Goal: Use online tool/utility: Utilize a website feature to perform a specific function

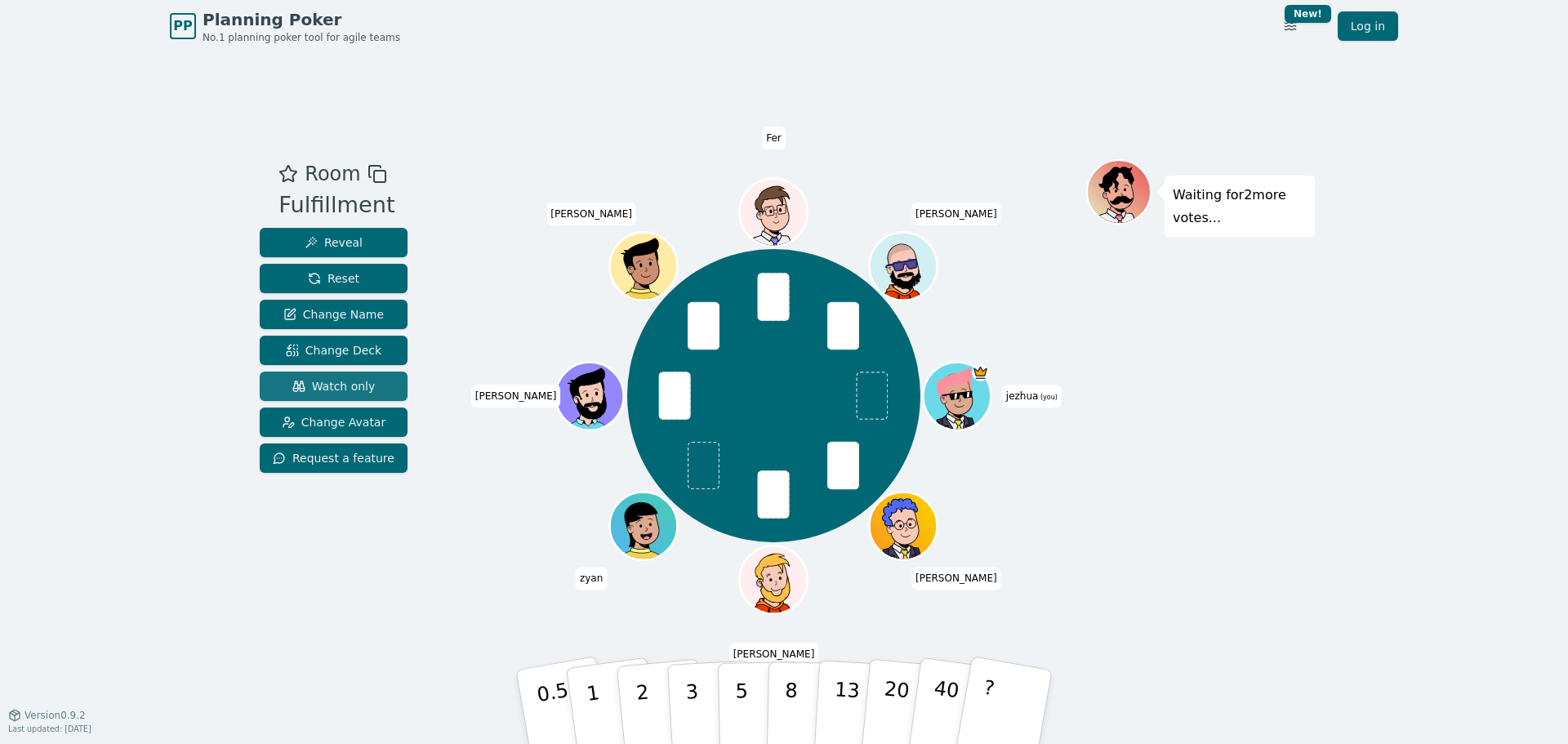
click at [331, 388] on span "Watch only" at bounding box center [334, 386] width 83 height 16
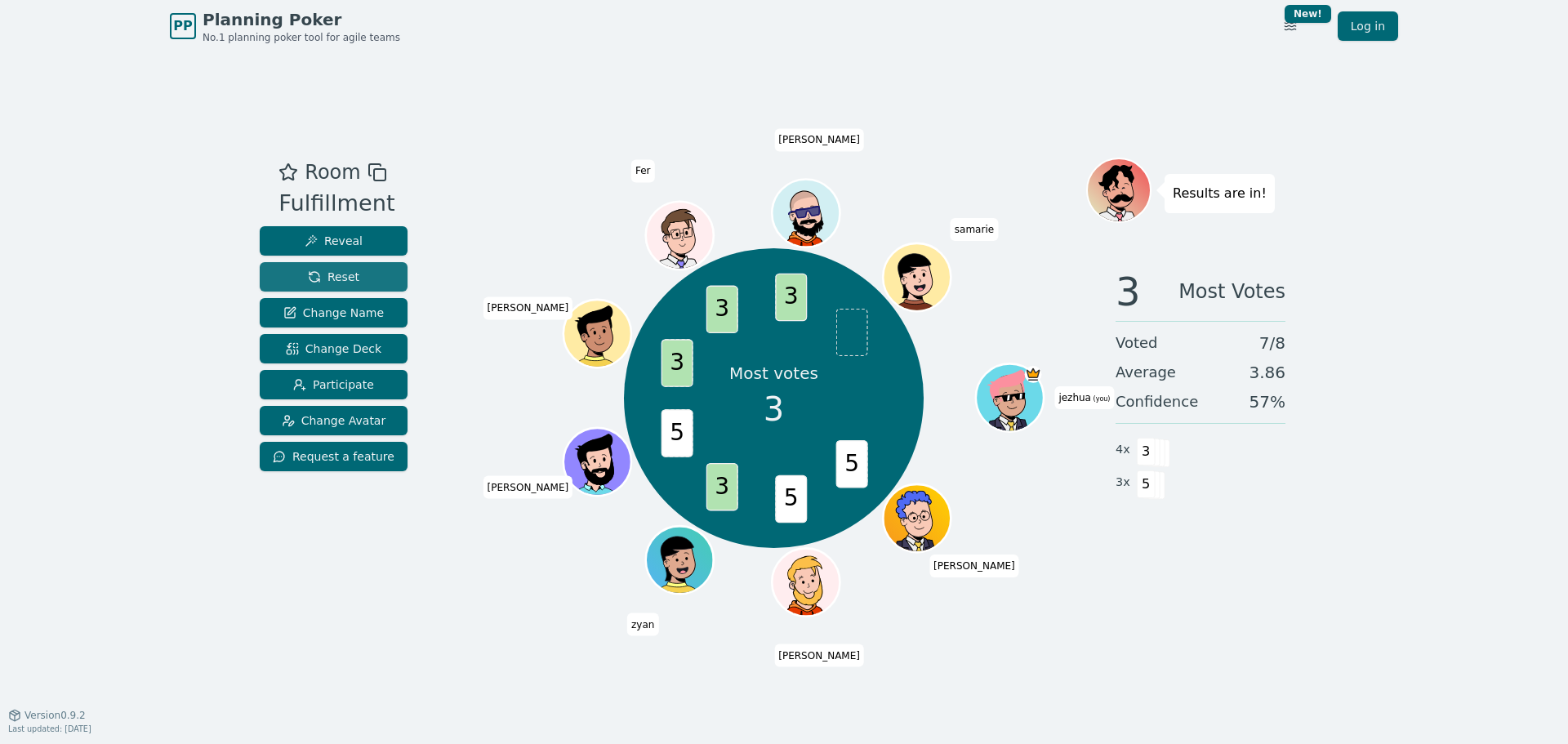
click at [356, 278] on button "Reset" at bounding box center [333, 277] width 148 height 30
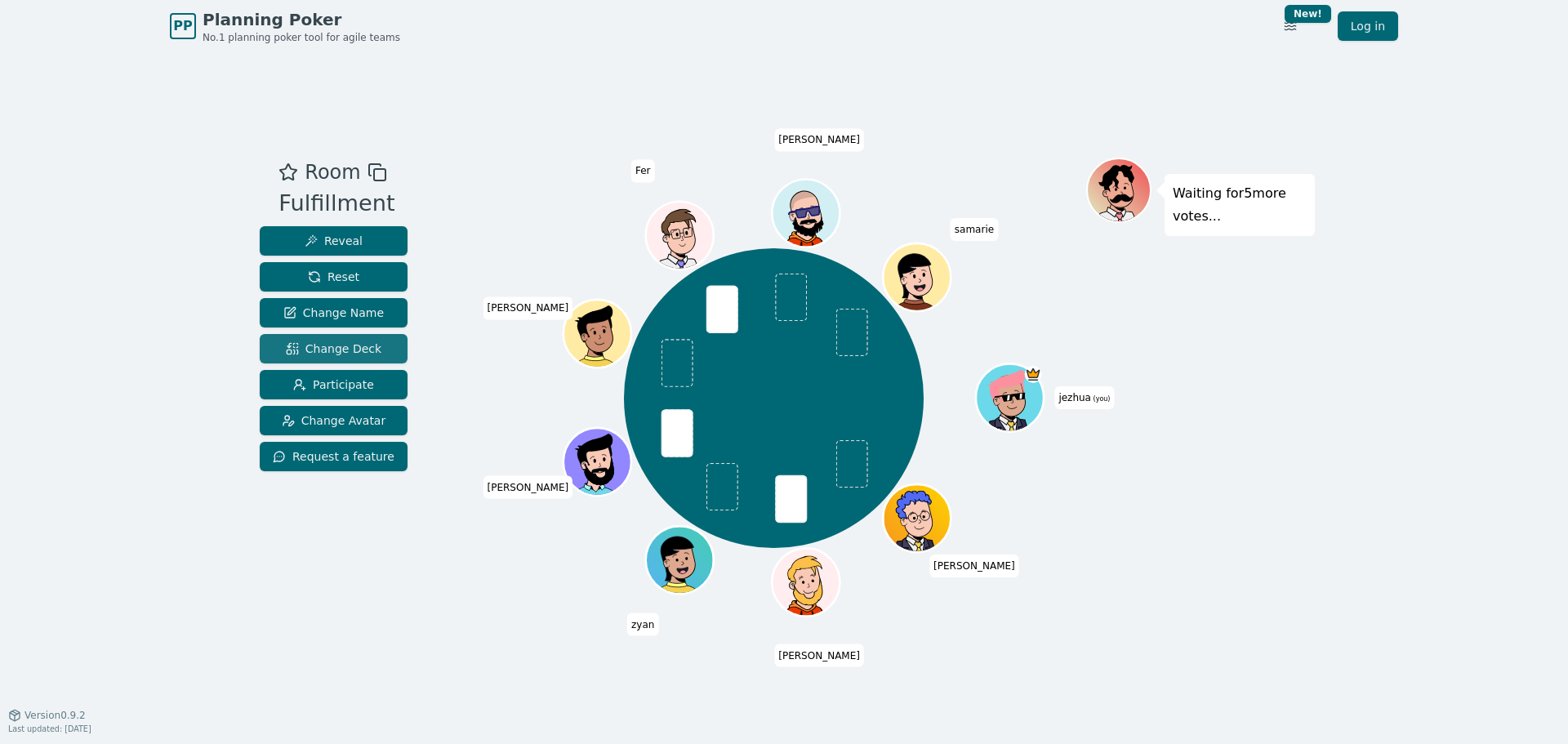
click at [343, 346] on span "Change Deck" at bounding box center [333, 348] width 96 height 16
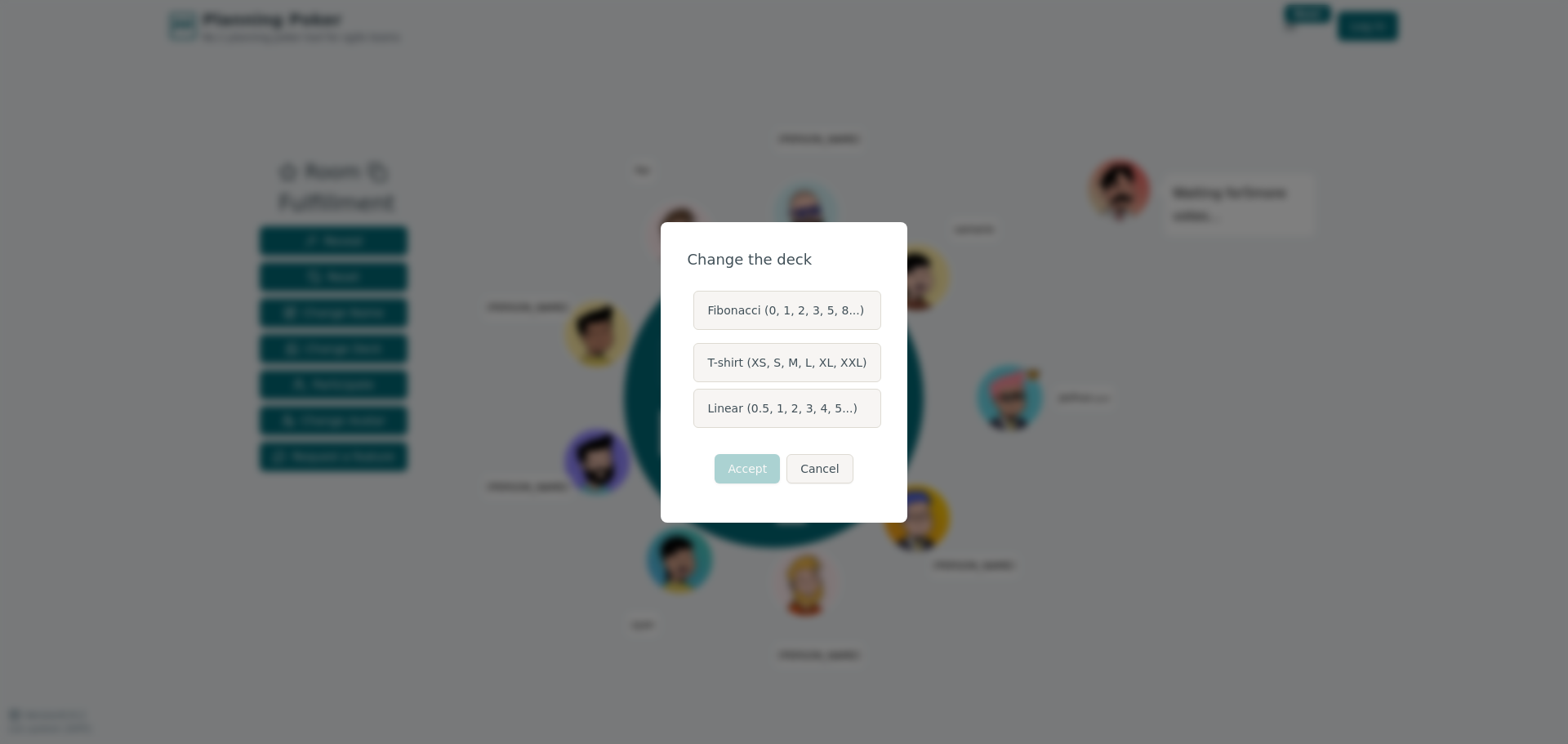
click at [1006, 552] on div "Change the deck Fibonacci (0, 1, 2, 3, 5, 8...) T-shirt (XS, S, M, L, XL, XXL) …" at bounding box center [784, 372] width 1568 height 744
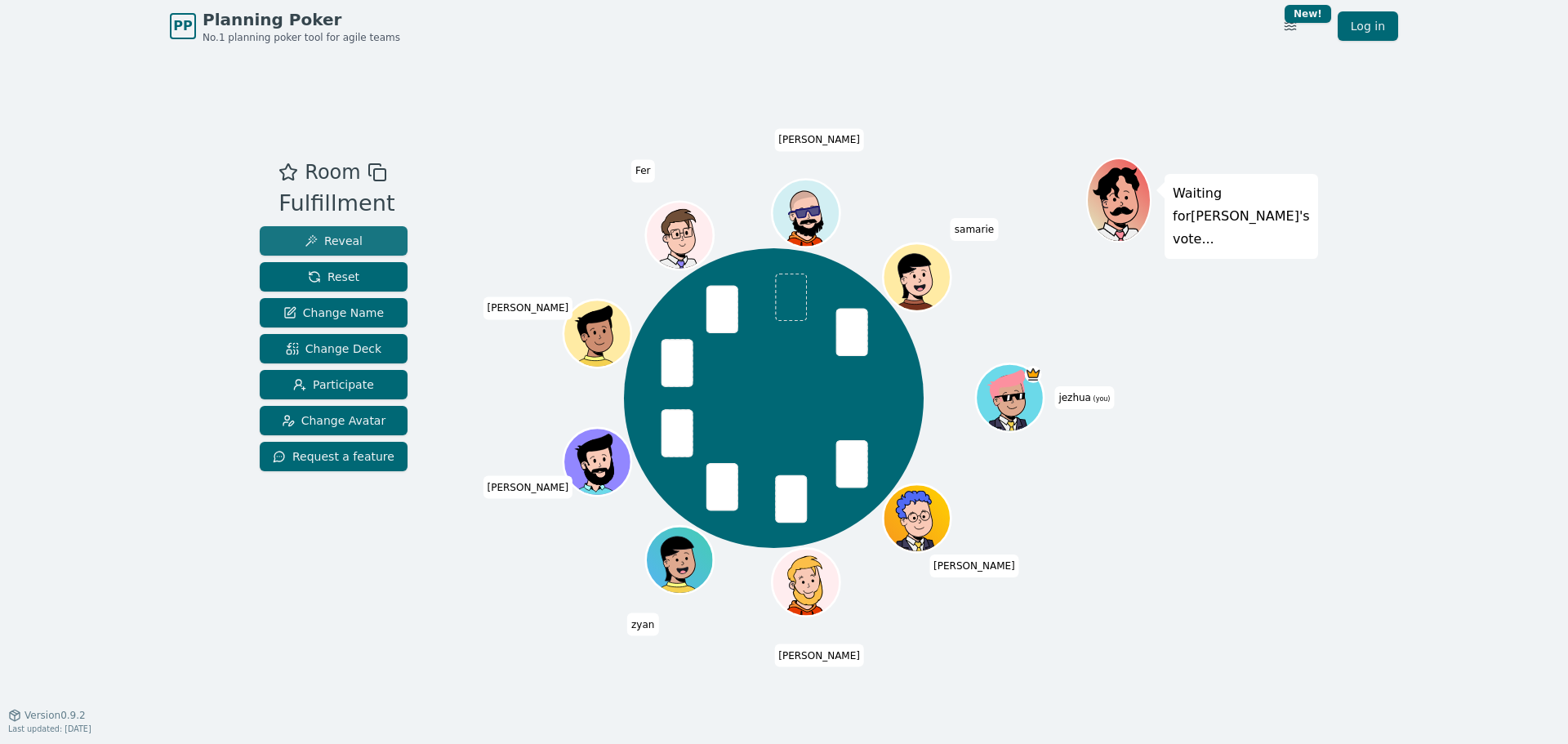
click at [356, 237] on button "Reveal" at bounding box center [333, 241] width 148 height 30
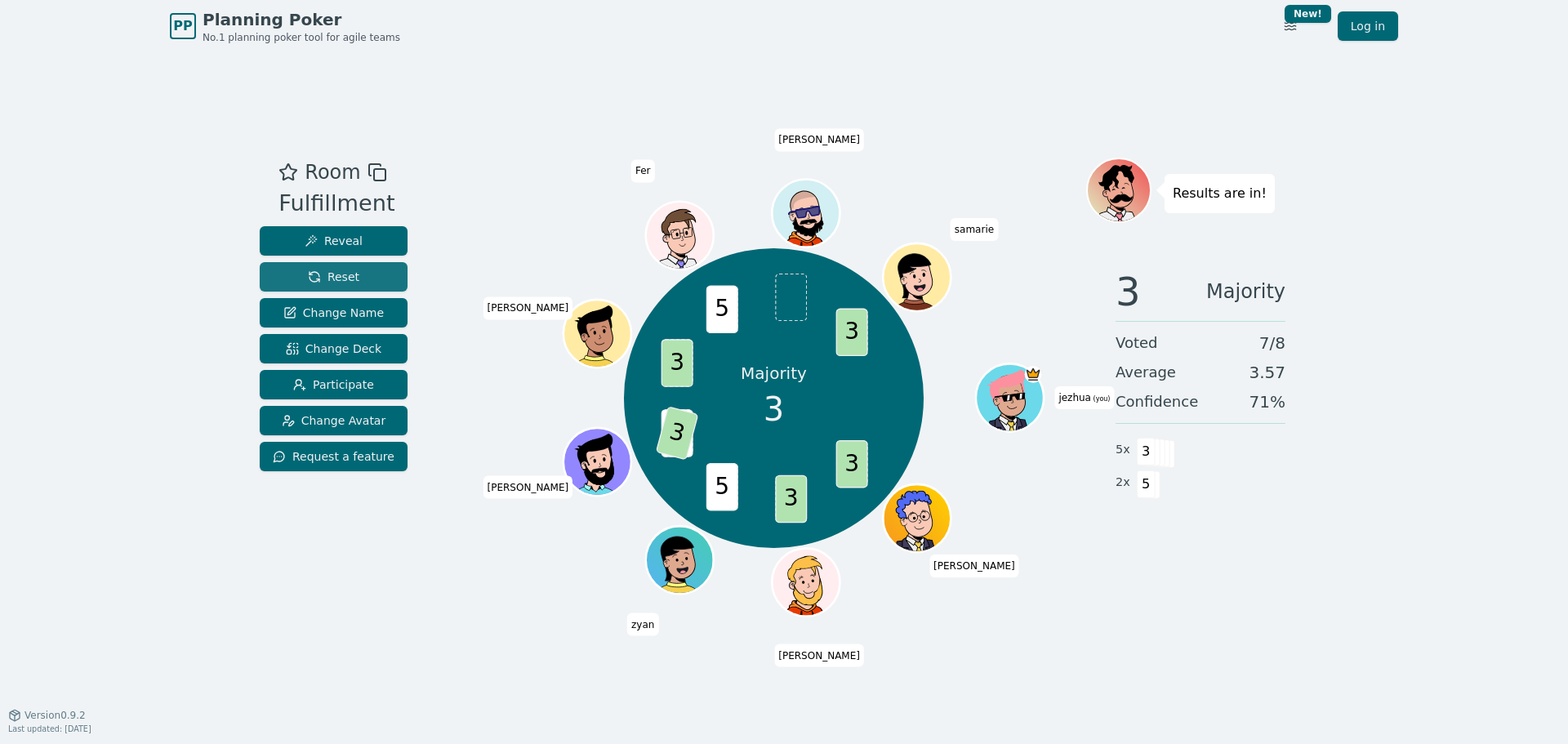
click at [347, 274] on span "Reset" at bounding box center [333, 277] width 51 height 16
click at [347, 278] on span "Reset" at bounding box center [333, 277] width 51 height 16
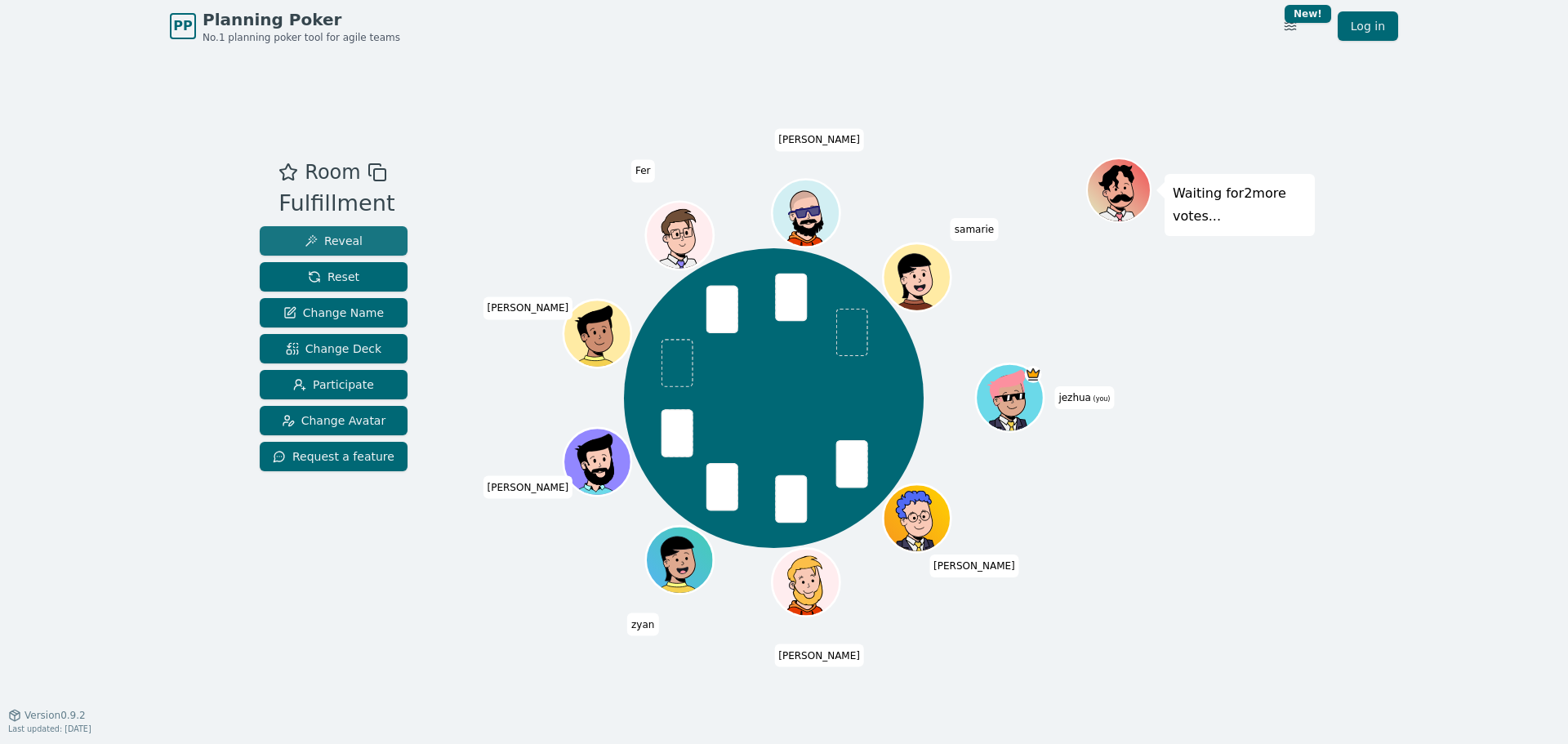
click at [288, 232] on button "Reveal" at bounding box center [333, 241] width 148 height 30
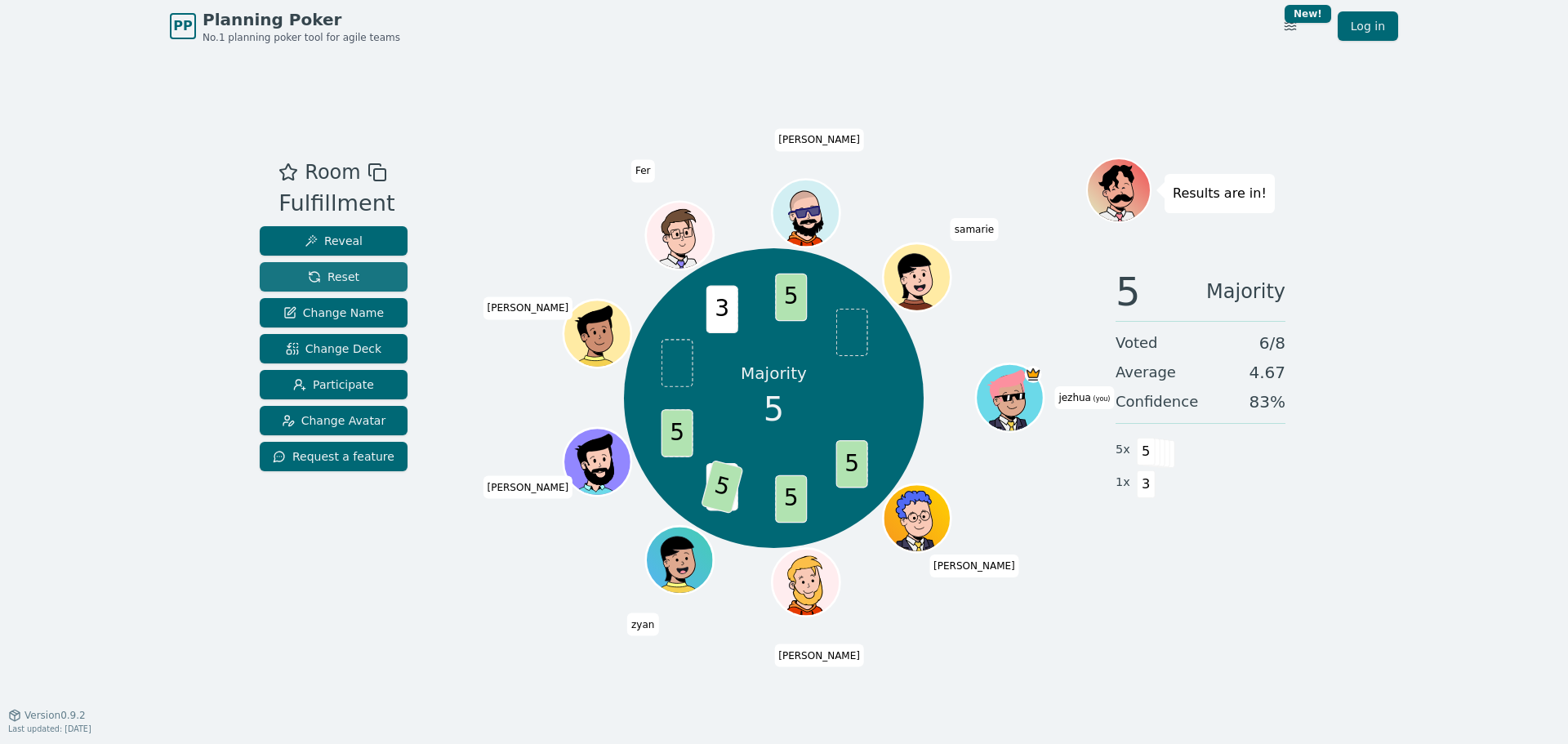
click at [318, 269] on span "Reset" at bounding box center [333, 277] width 51 height 16
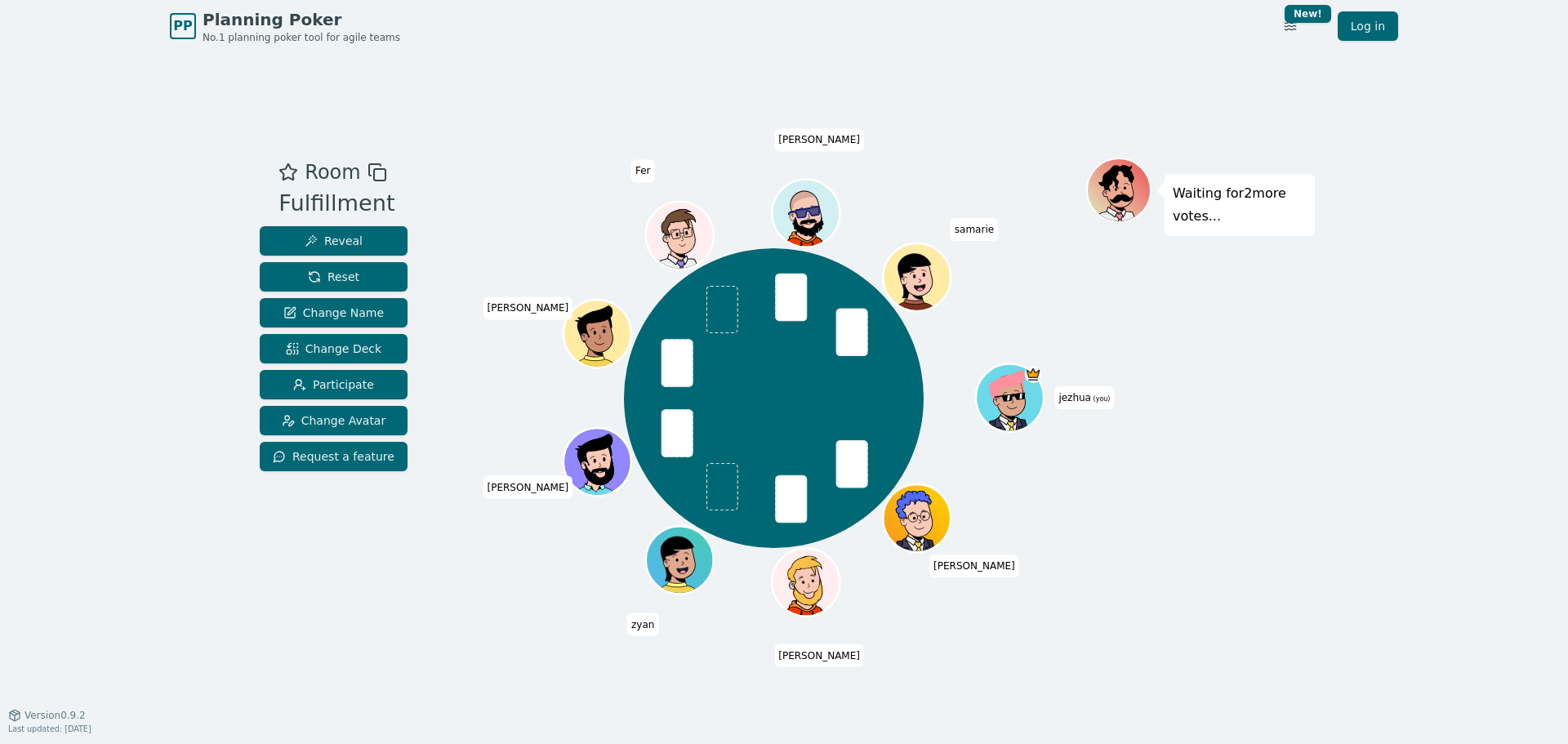
click at [149, 182] on div "PP Planning Poker No.1 planning poker tool for agile teams Toggle theme New! Lo…" at bounding box center [784, 372] width 1568 height 744
click at [342, 247] on span "Reveal" at bounding box center [333, 241] width 58 height 16
